Goal: Task Accomplishment & Management: Complete application form

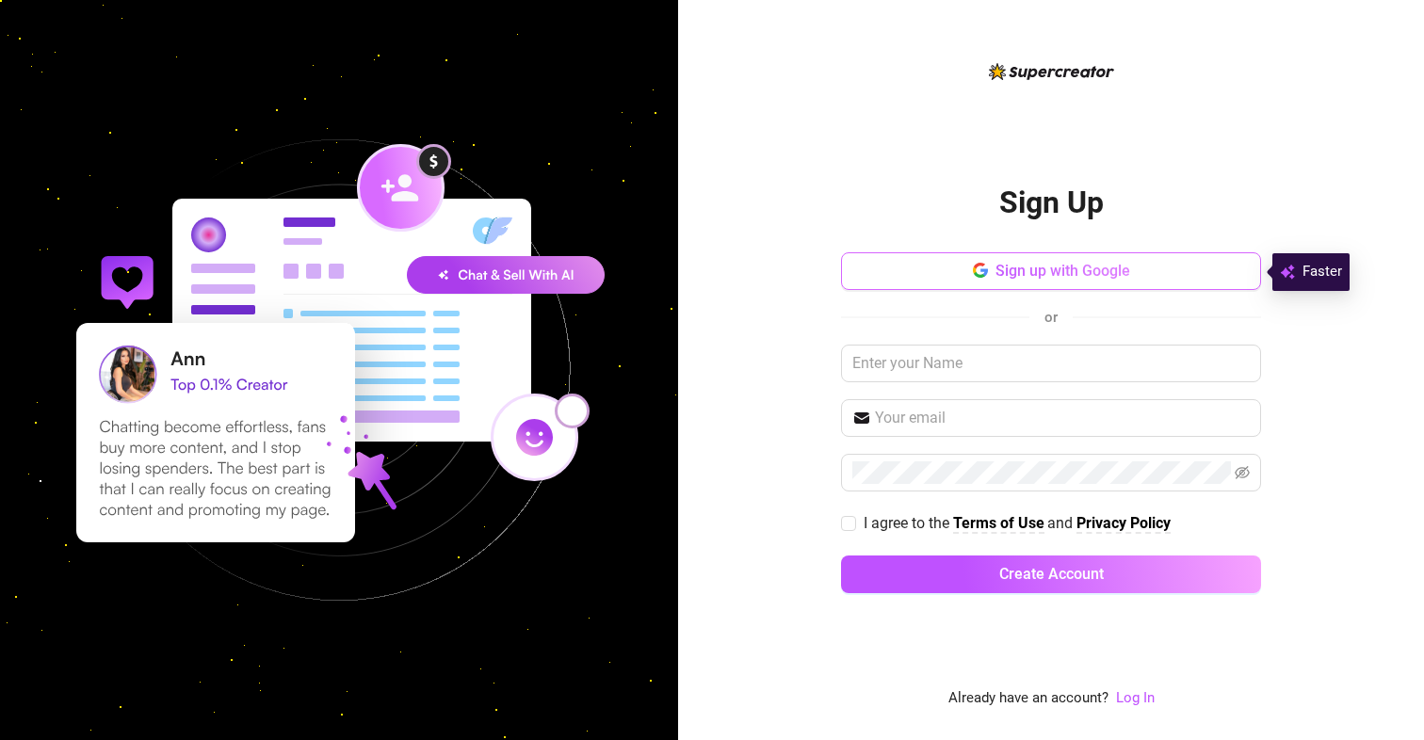
click at [911, 270] on button "Sign up with Google" at bounding box center [1051, 271] width 420 height 38
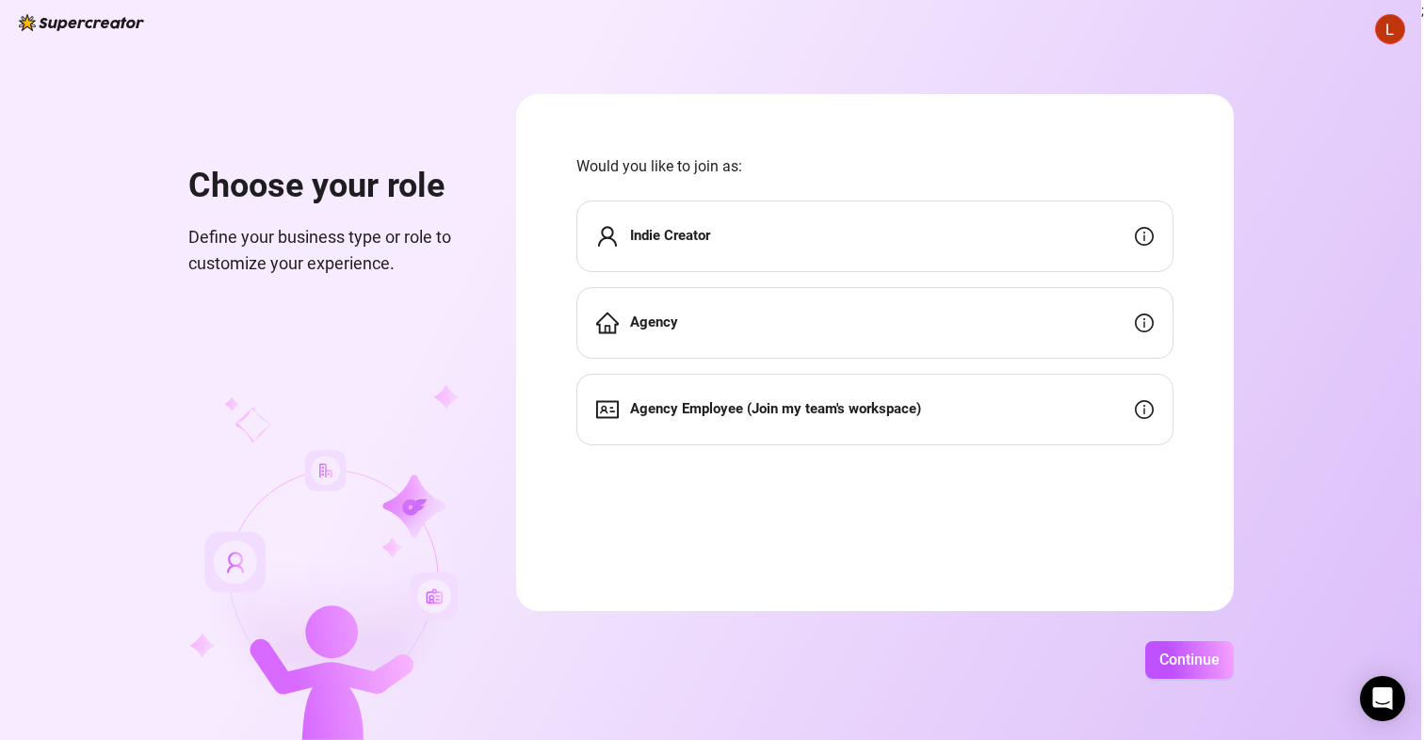
click at [830, 255] on div "Indie Creator" at bounding box center [874, 237] width 597 height 72
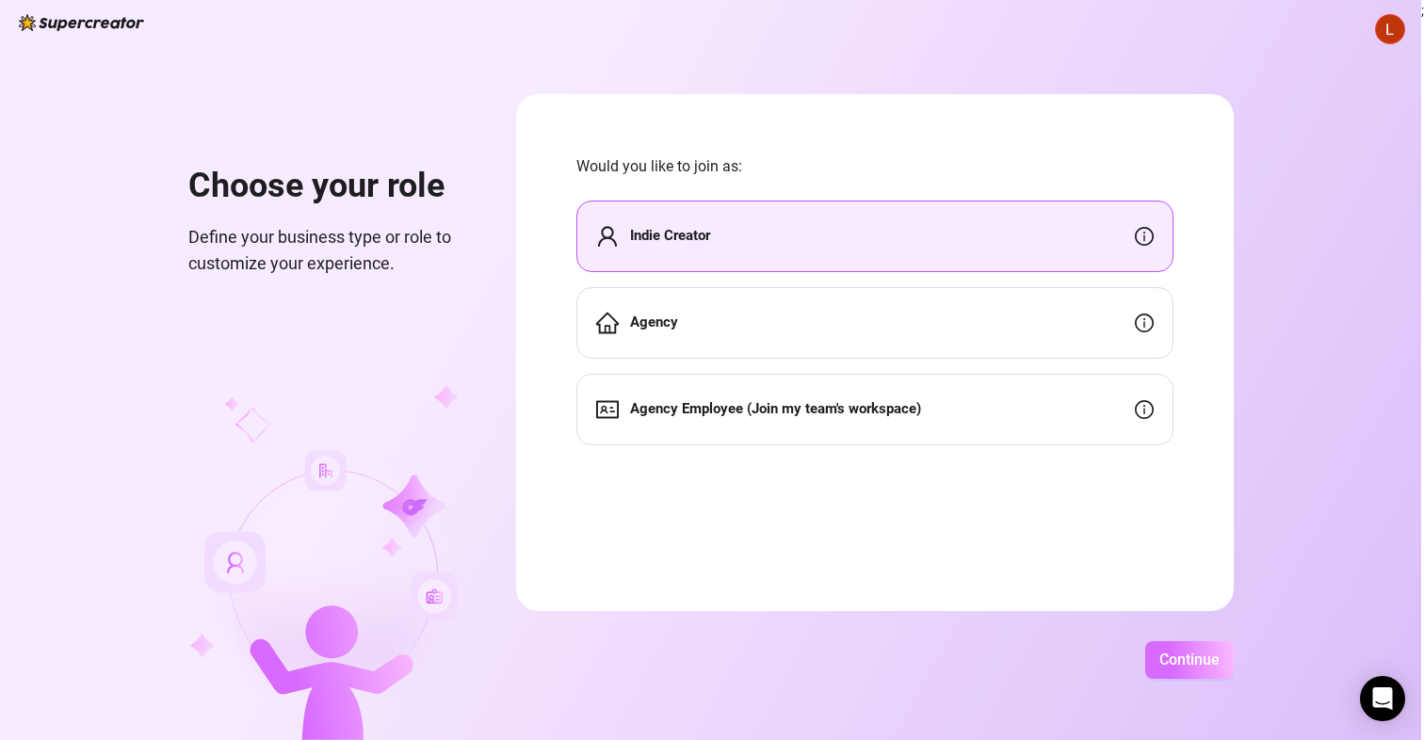
click at [1234, 648] on button "Continue" at bounding box center [1189, 660] width 89 height 38
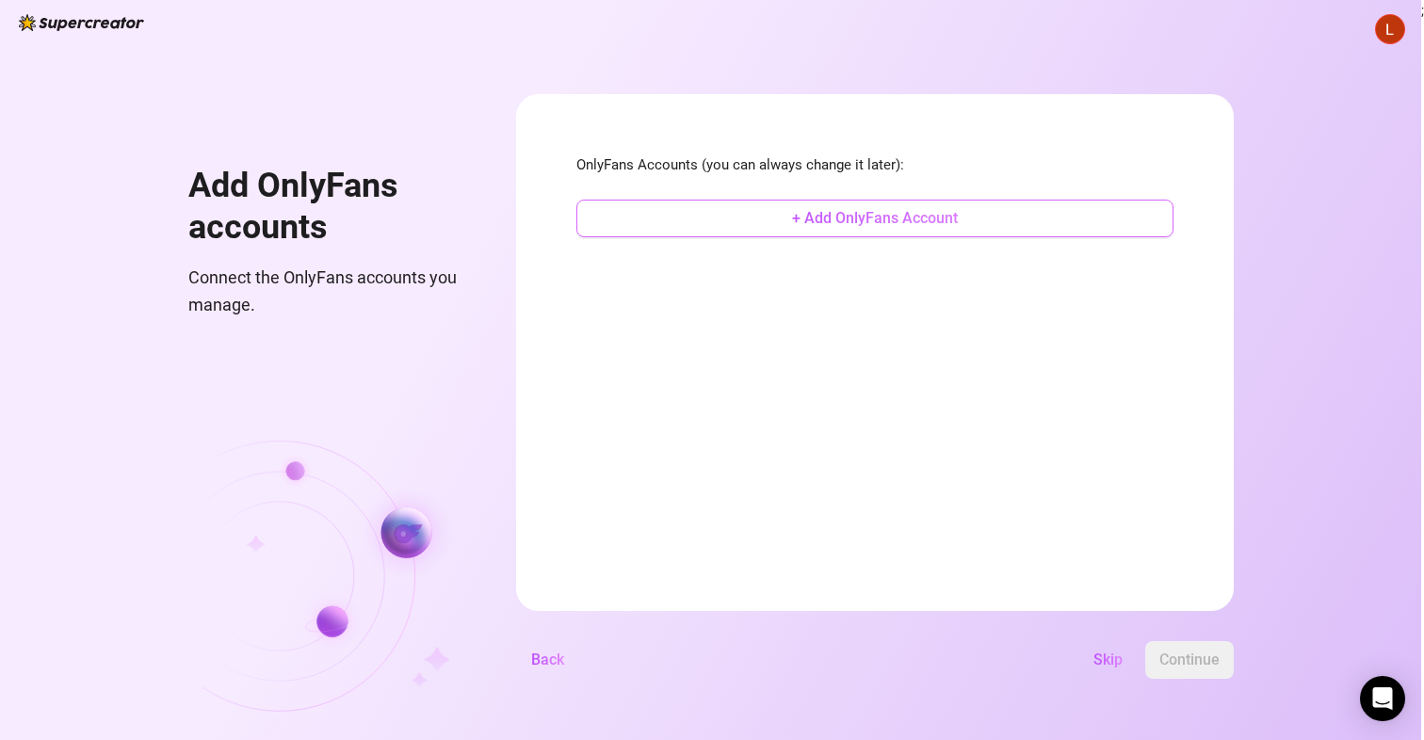
click at [958, 219] on span "+ Add OnlyFans Account" at bounding box center [875, 218] width 166 height 18
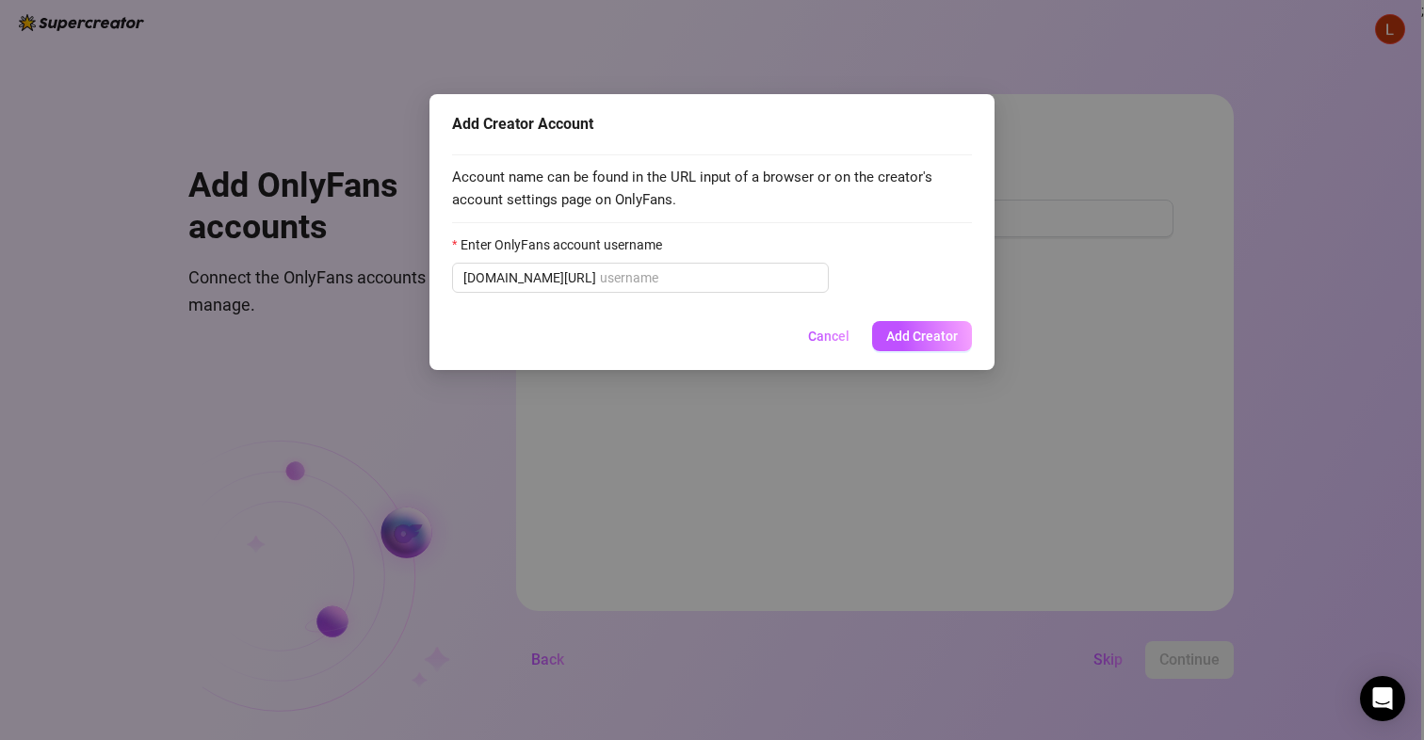
click at [384, 6] on div "Add Creator Account Account name can be found in the URL input of a browser or …" at bounding box center [712, 370] width 1424 height 740
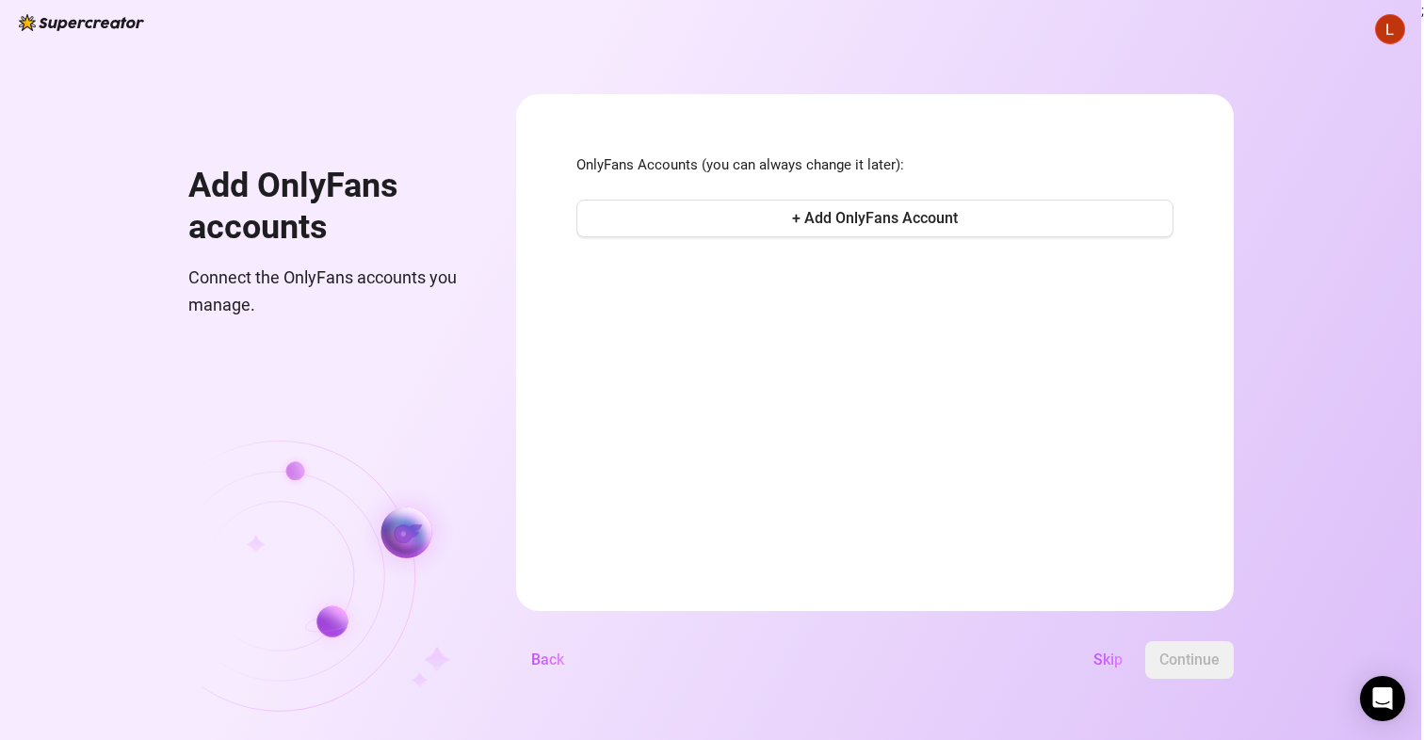
click at [382, 2] on div "Add OnlyFans accounts Connect the OnlyFans accounts you manage. OnlyFans Accoun…" at bounding box center [710, 370] width 1421 height 740
click at [378, 0] on html "Add OnlyFans accounts Connect the OnlyFans accounts you manage. OnlyFans Accoun…" at bounding box center [712, 370] width 1424 height 740
click at [801, 214] on button "+ Add OnlyFans Account" at bounding box center [874, 219] width 597 height 38
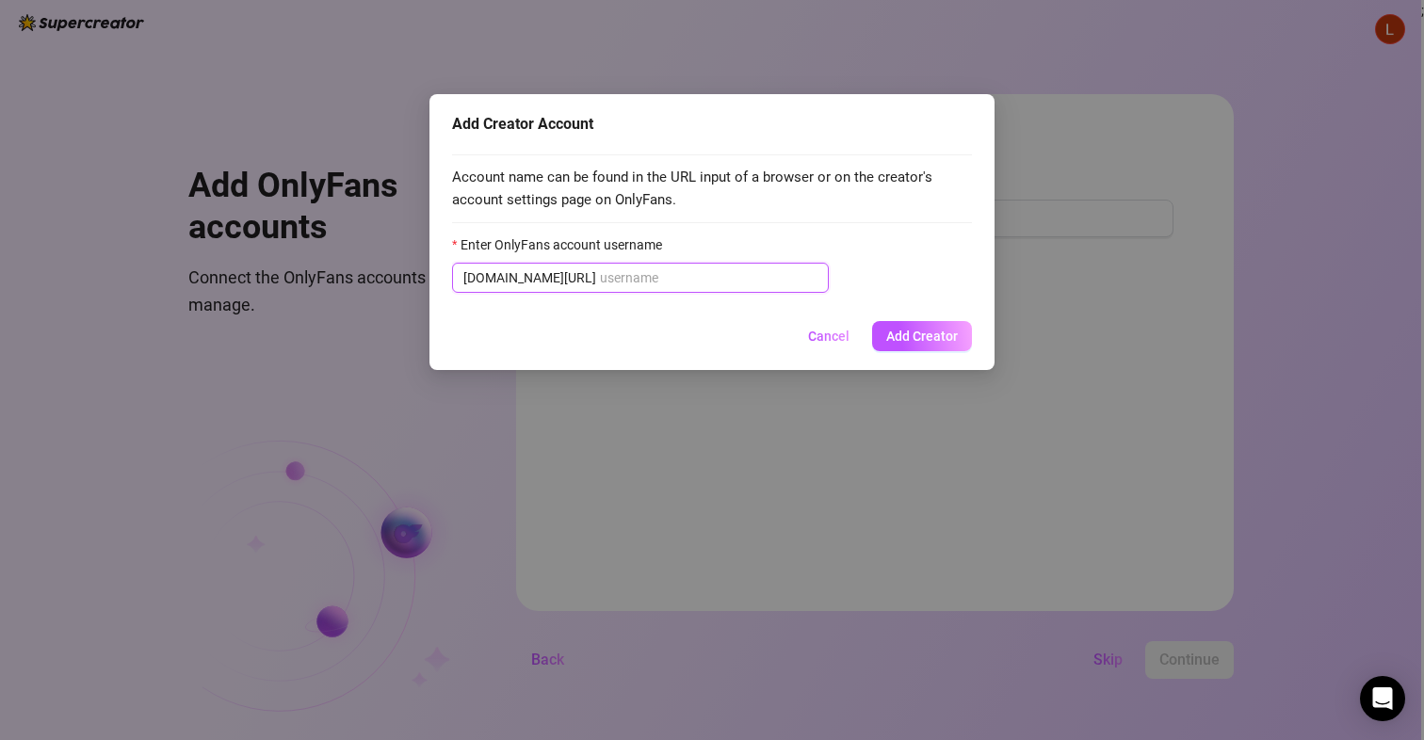
paste input "lila_doree"
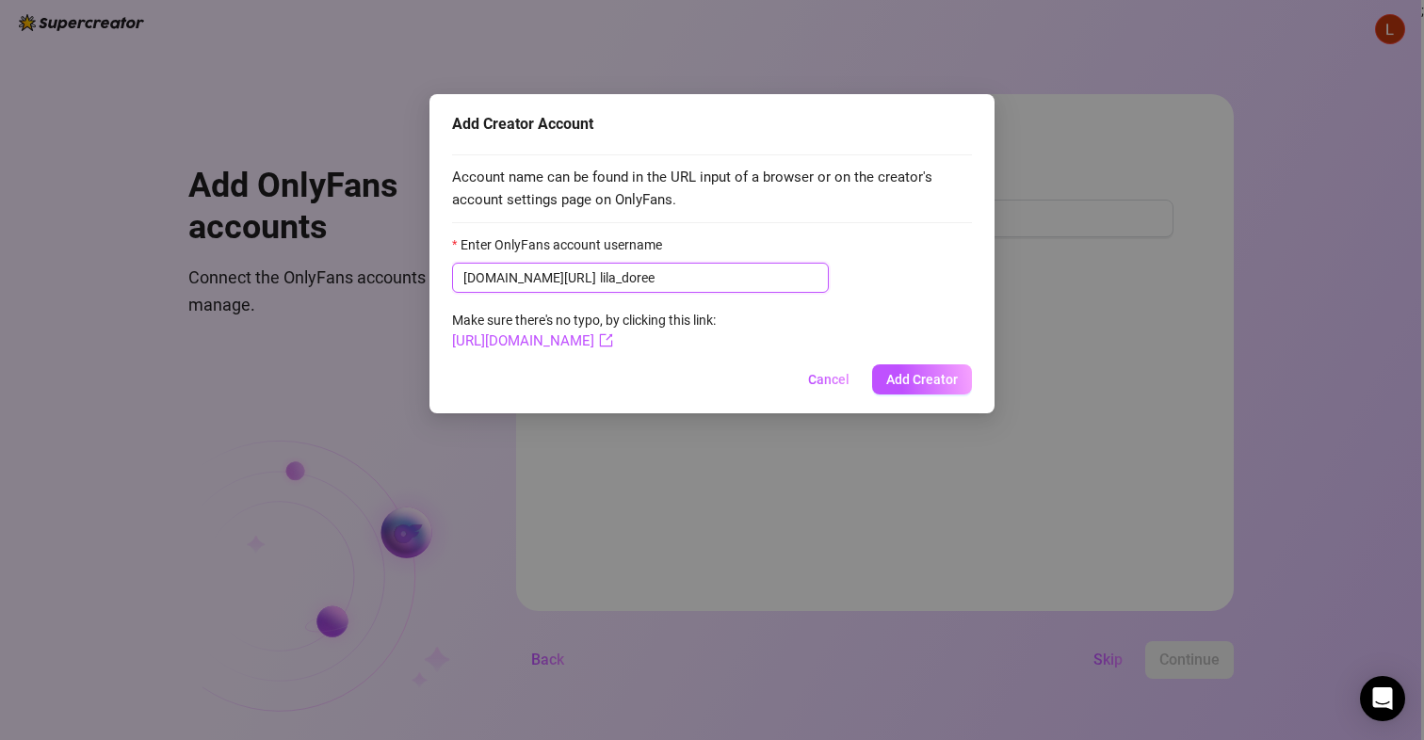
click at [600, 268] on input "lila_doree" at bounding box center [709, 278] width 218 height 21
type input "lila_doree"
click at [917, 378] on span "Add Creator" at bounding box center [922, 379] width 72 height 15
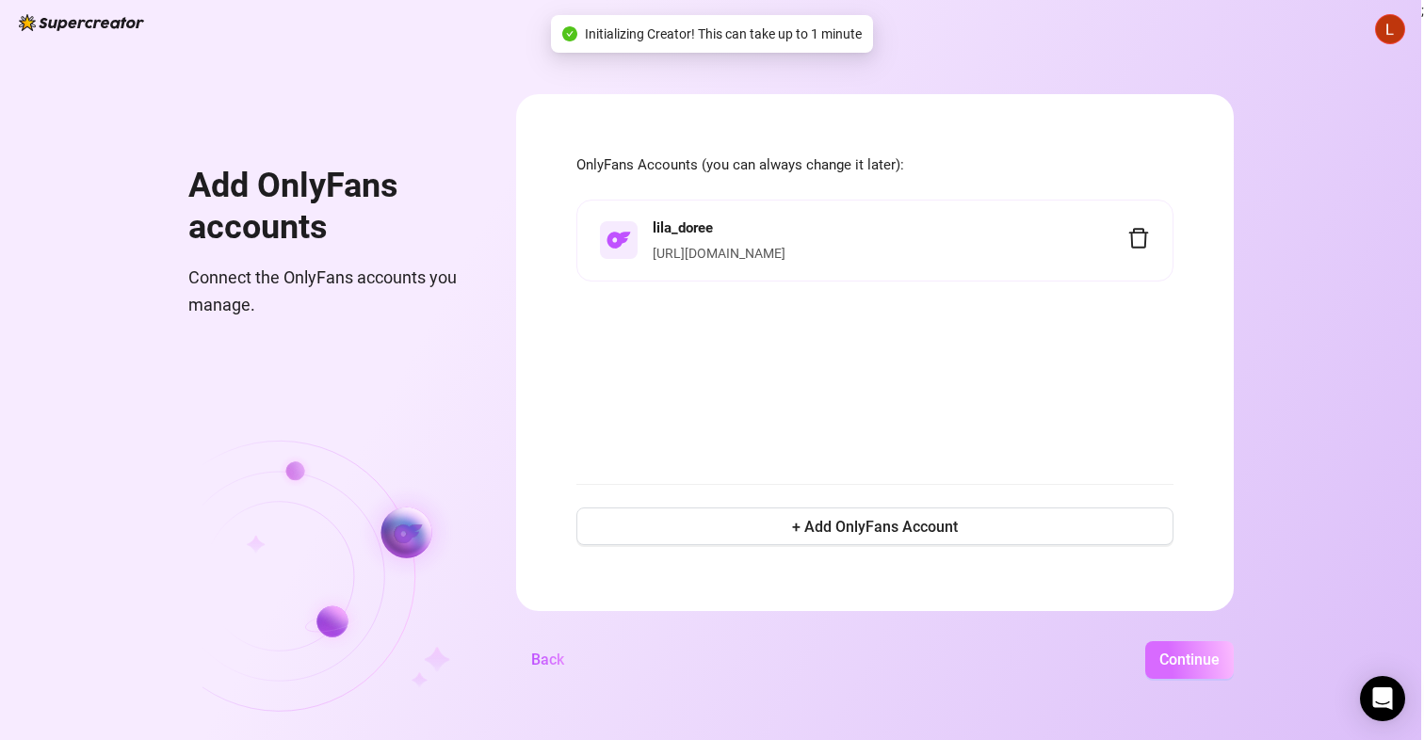
click at [1220, 662] on span "Continue" at bounding box center [1190, 660] width 60 height 18
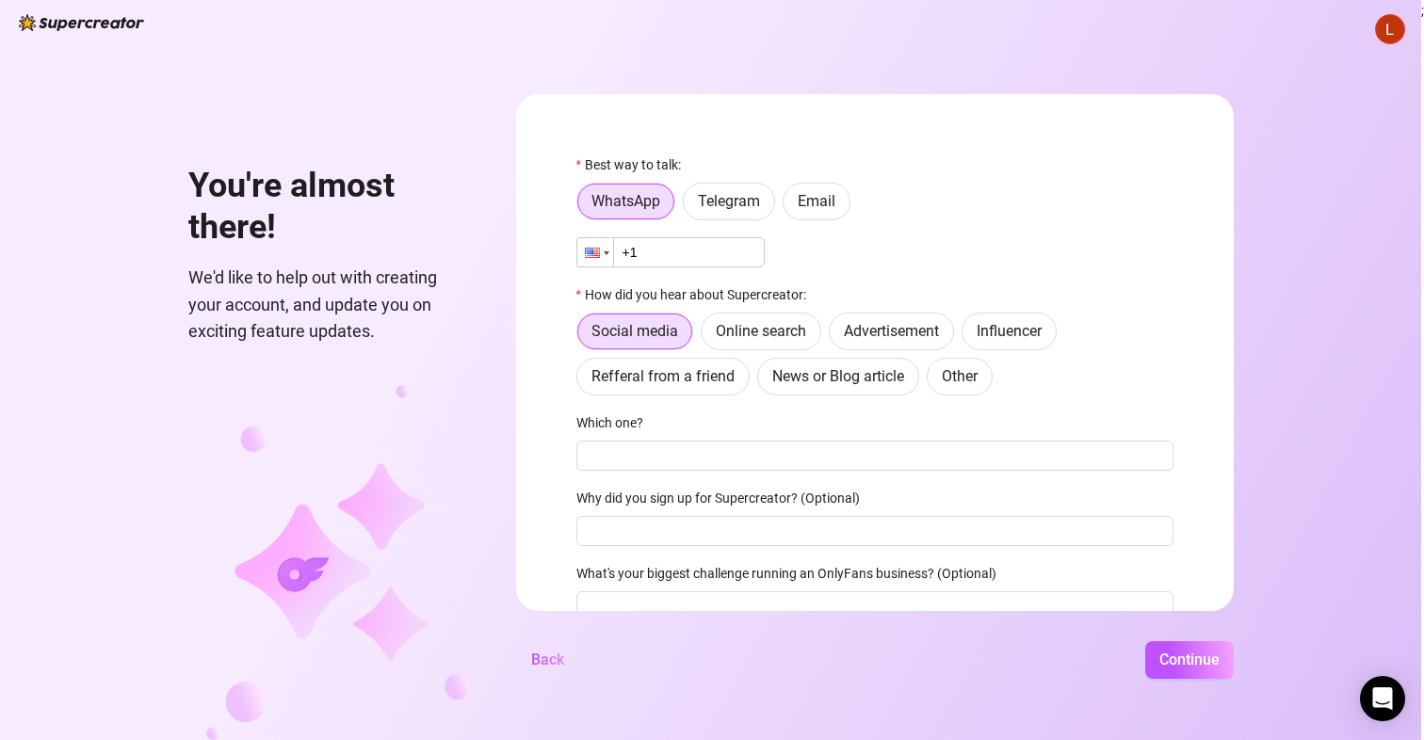
click at [600, 257] on div at bounding box center [592, 253] width 15 height 10
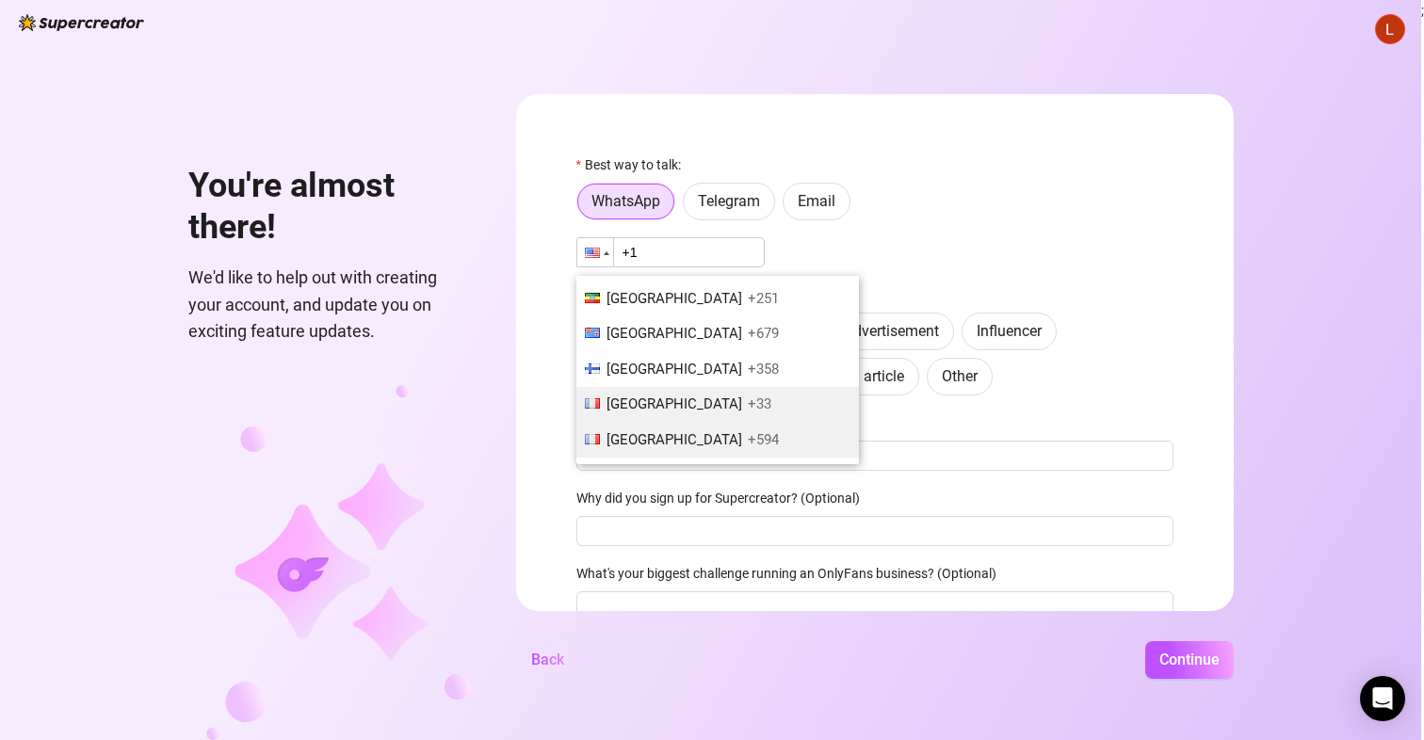
scroll to position [2255, 0]
click at [685, 432] on span "France" at bounding box center [675, 440] width 136 height 17
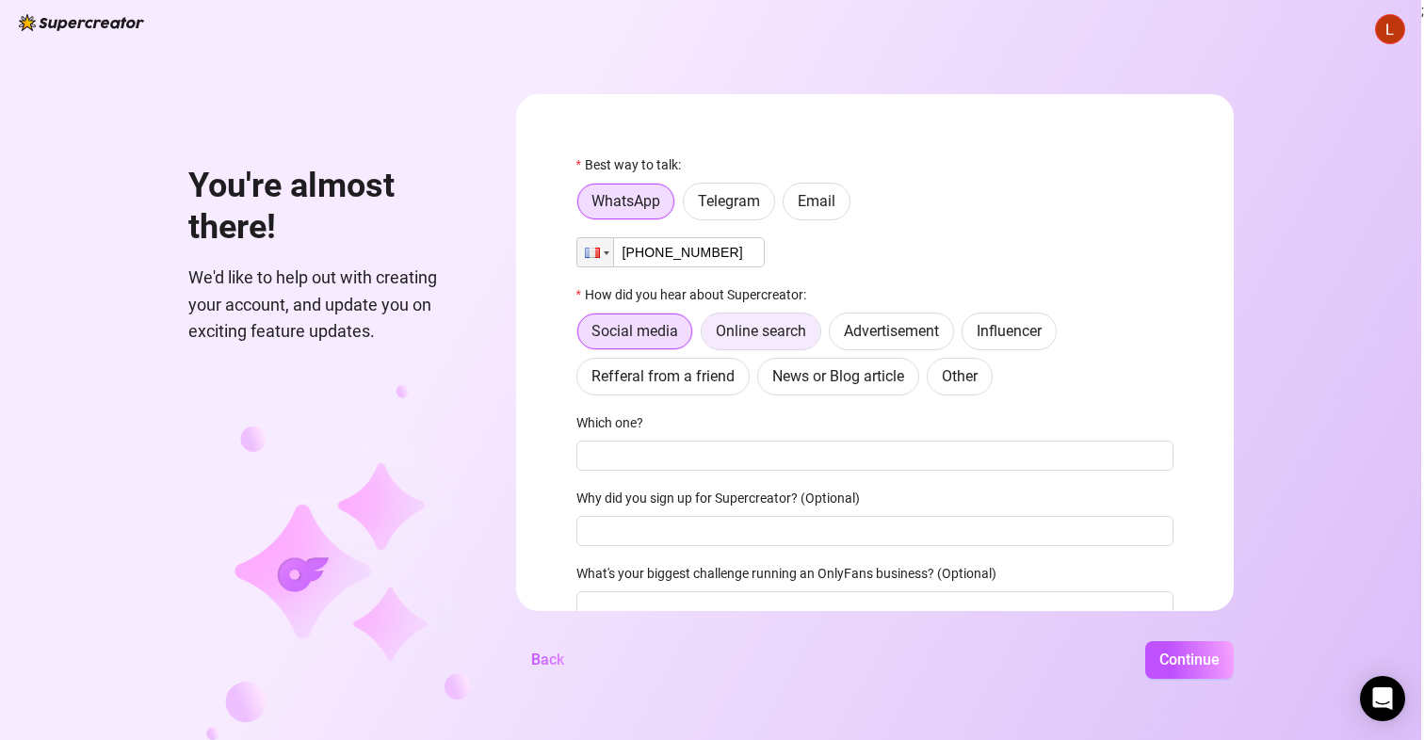
type input "+33 7 87 39 84 15"
click at [792, 343] on label "Online search" at bounding box center [761, 332] width 121 height 38
click at [706, 336] on input "Online search" at bounding box center [706, 336] width 0 height 0
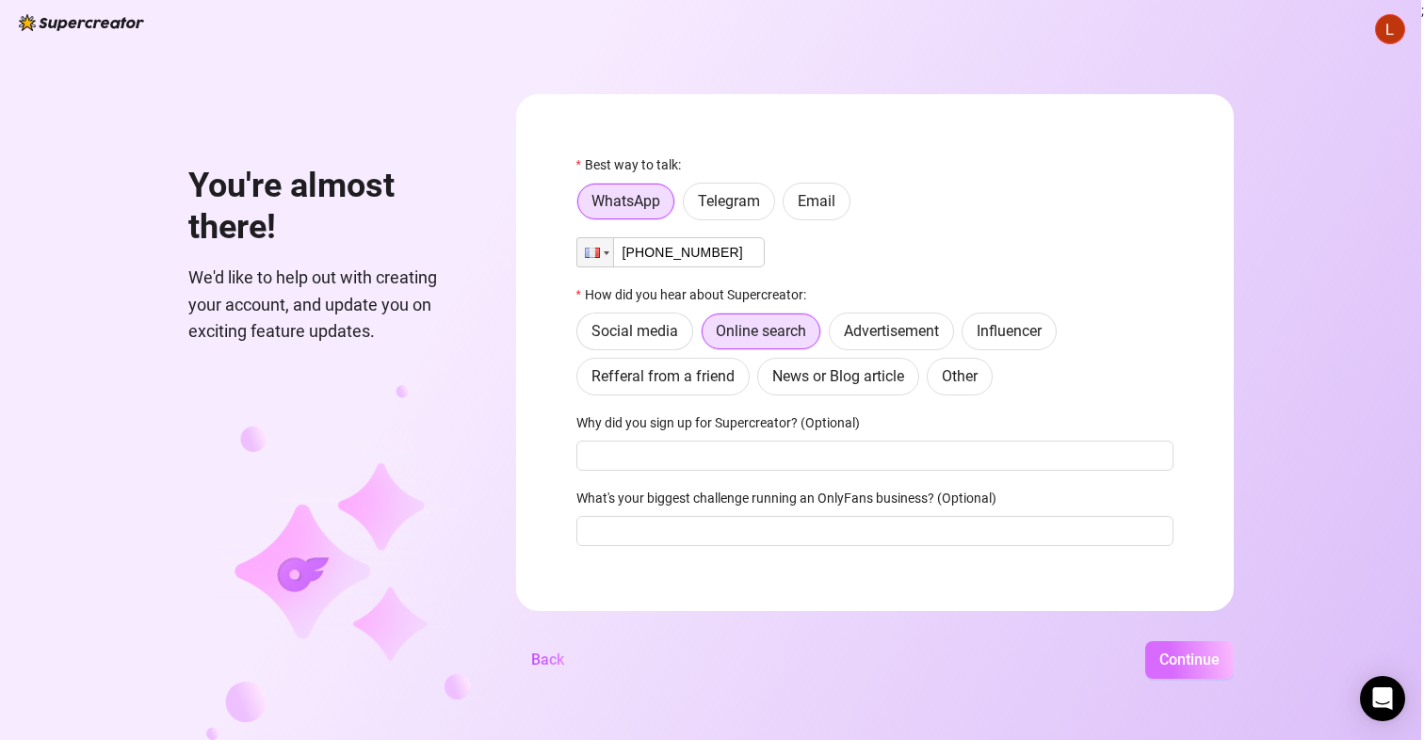
click at [1220, 654] on span "Continue" at bounding box center [1190, 660] width 60 height 18
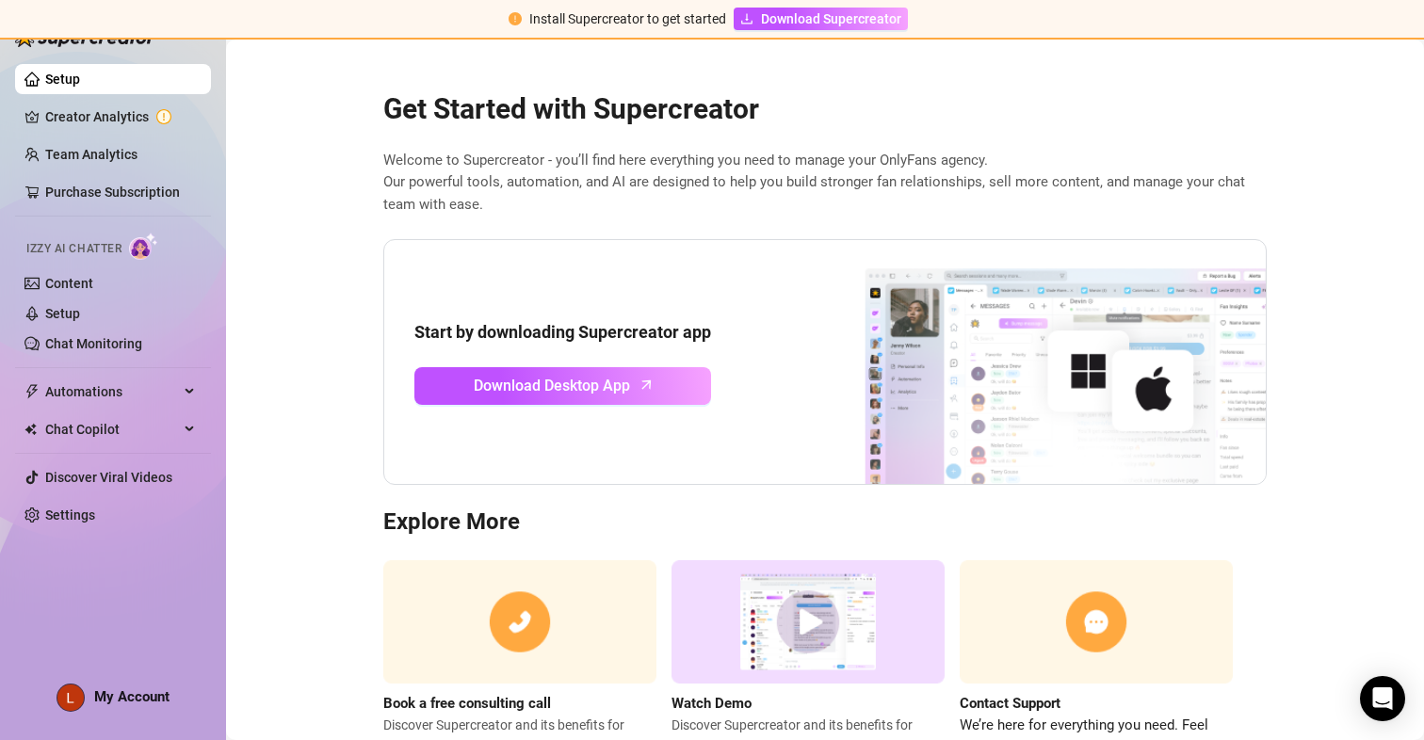
click at [632, 363] on div "Start by downloading Supercreator app Download Desktop App" at bounding box center [562, 361] width 297 height 85
click at [637, 377] on link "Download Desktop App" at bounding box center [562, 386] width 297 height 38
